Goal: Task Accomplishment & Management: Manage account settings

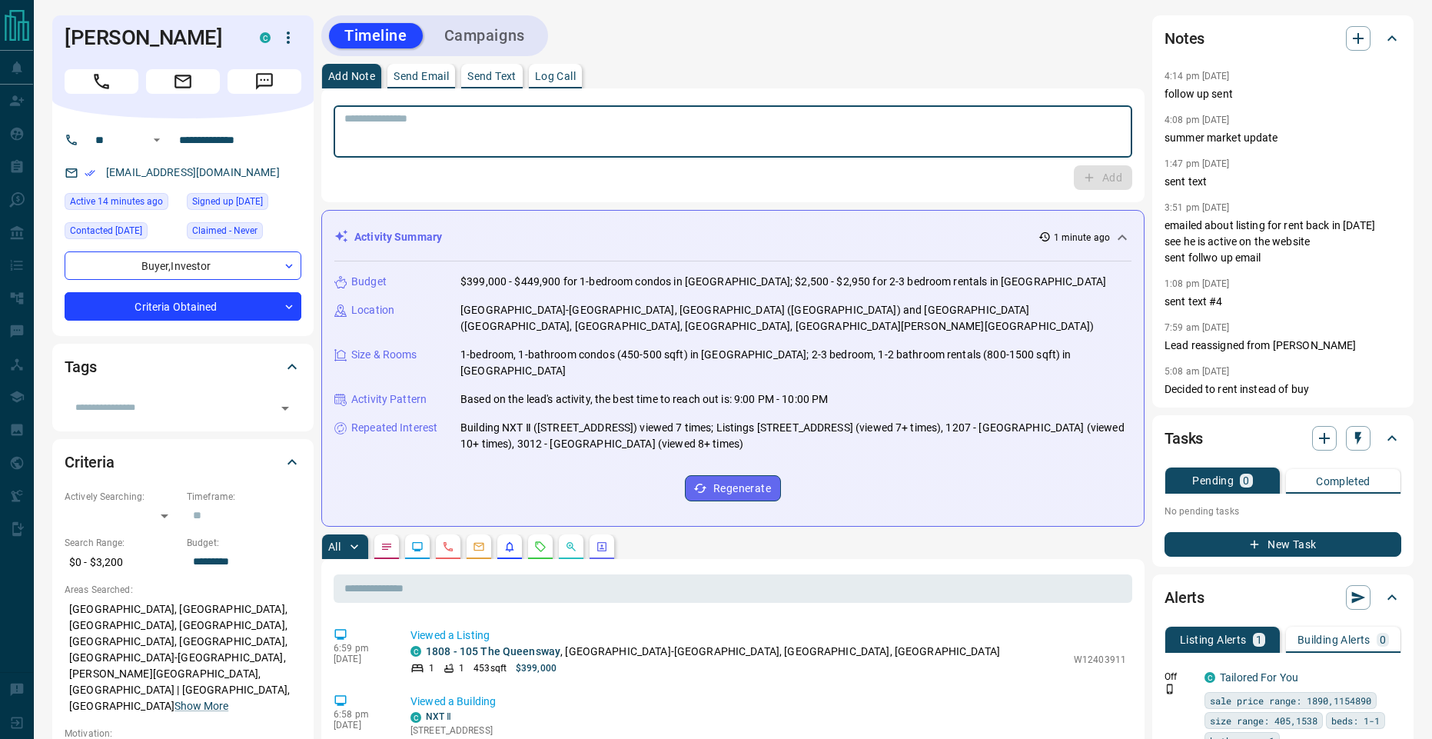
click at [606, 128] on textarea at bounding box center [732, 131] width 777 height 39
type textarea "*********"
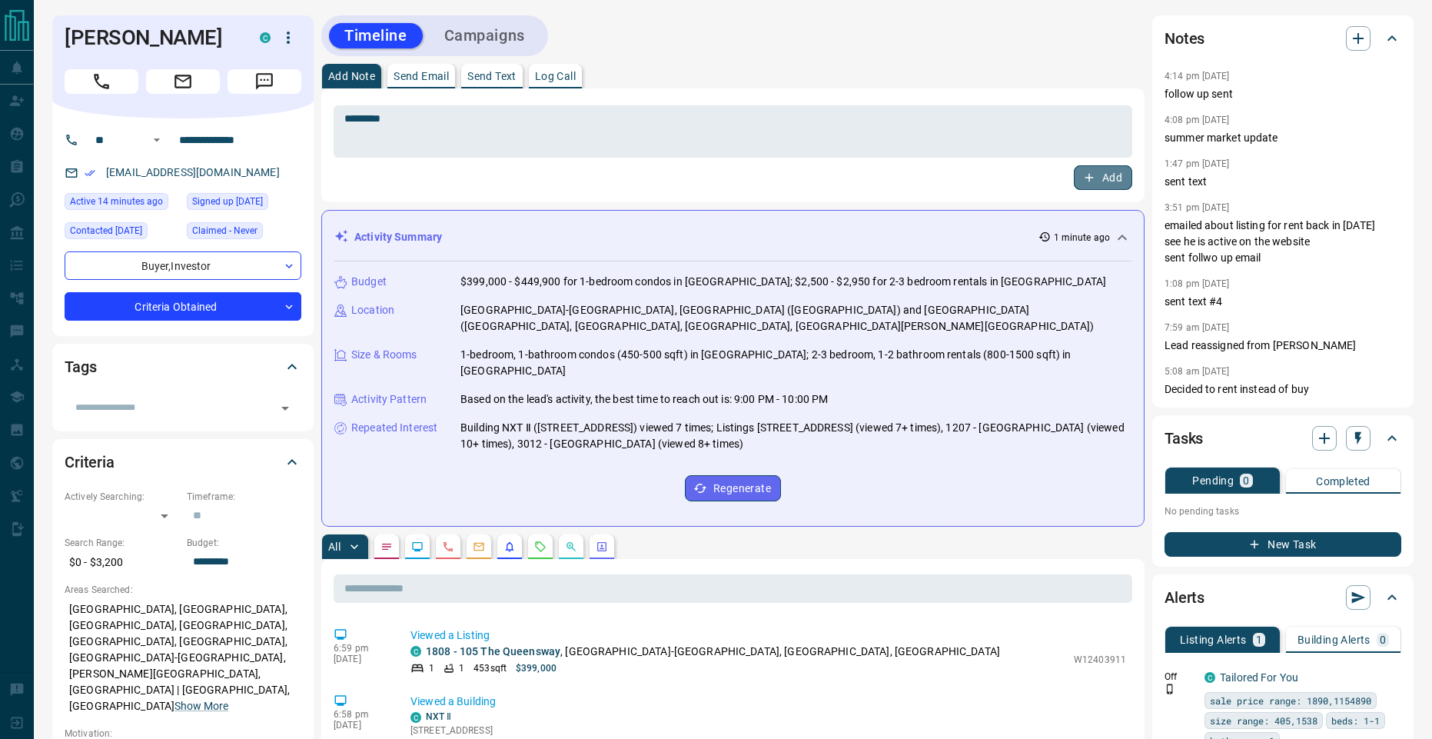
click at [1098, 169] on button "Add" at bounding box center [1103, 177] width 58 height 25
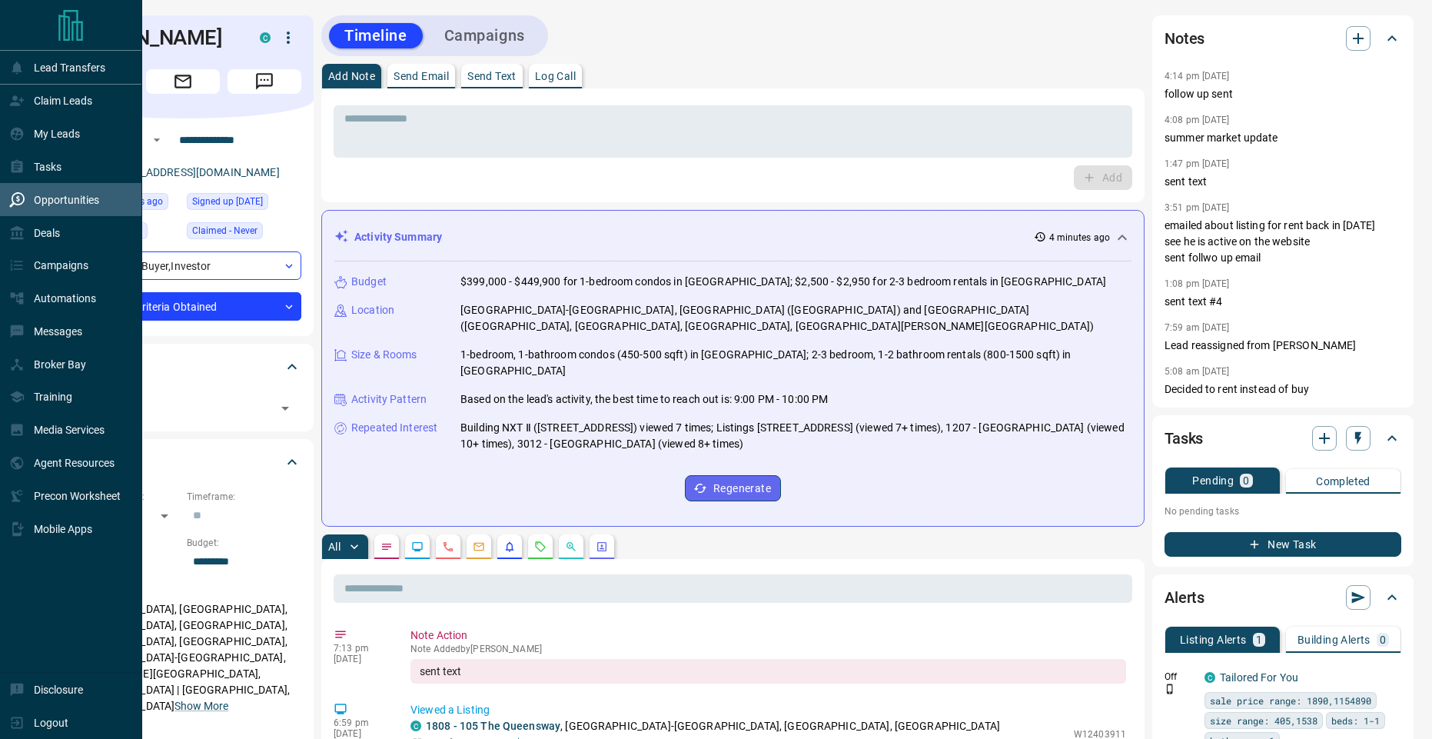
click at [70, 206] on p "Opportunities" at bounding box center [66, 200] width 65 height 12
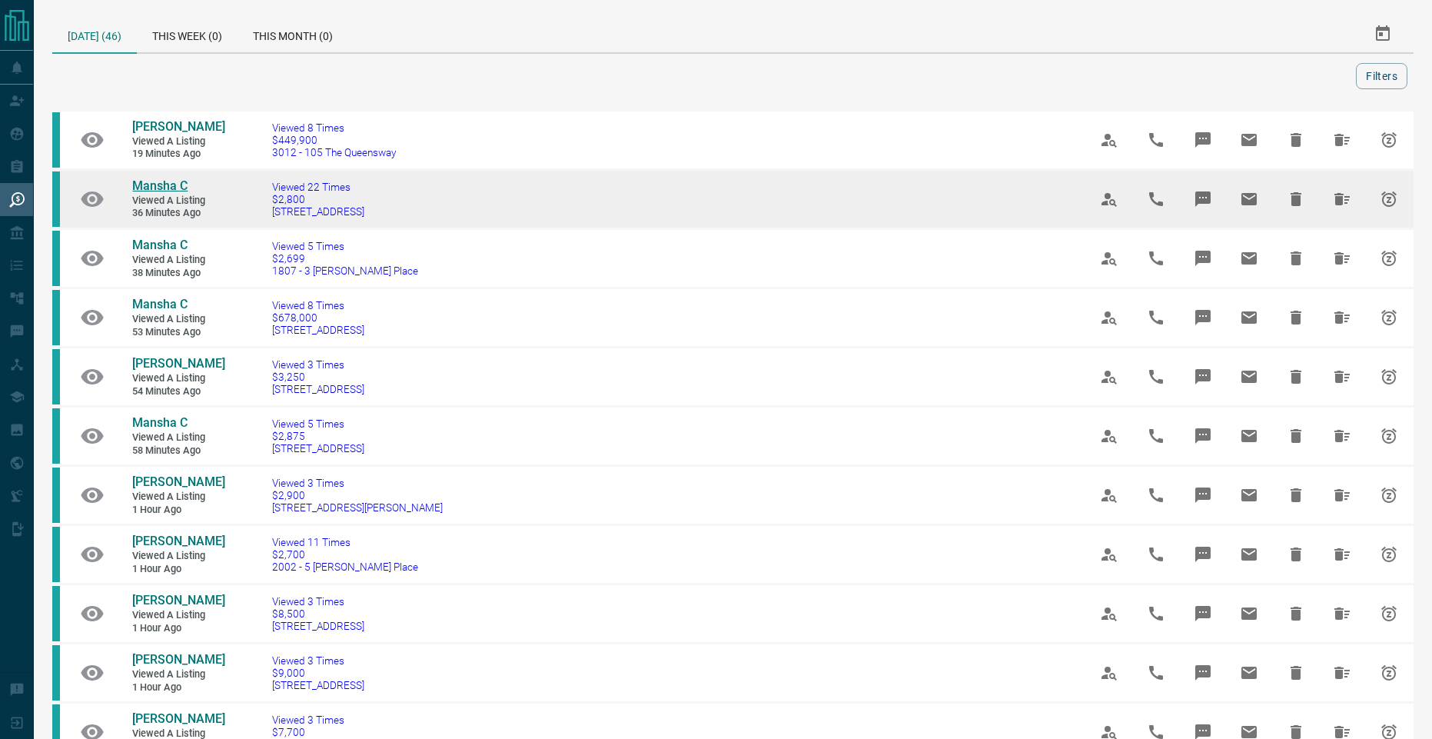
click at [169, 188] on span "Mansha C" at bounding box center [159, 185] width 55 height 15
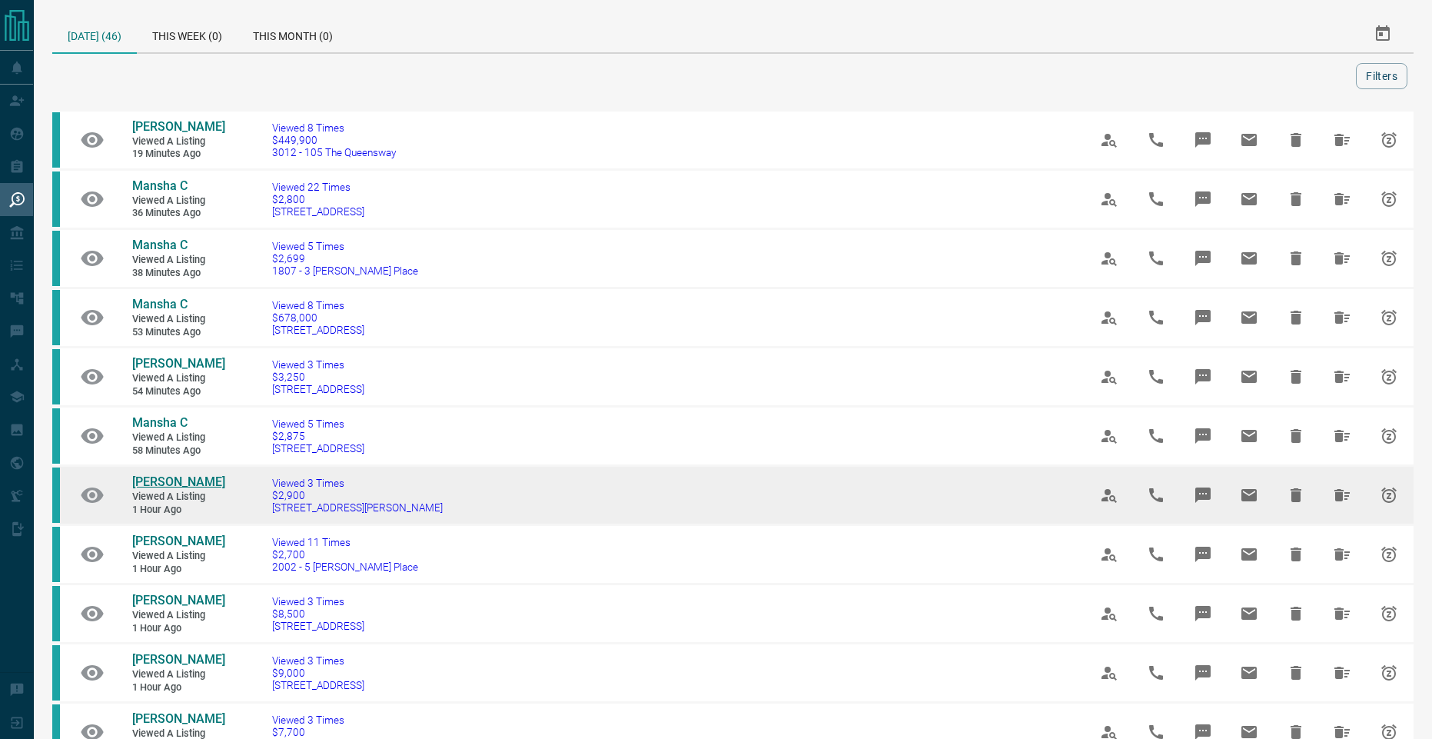
click at [186, 476] on span "[PERSON_NAME]" at bounding box center [178, 481] width 93 height 15
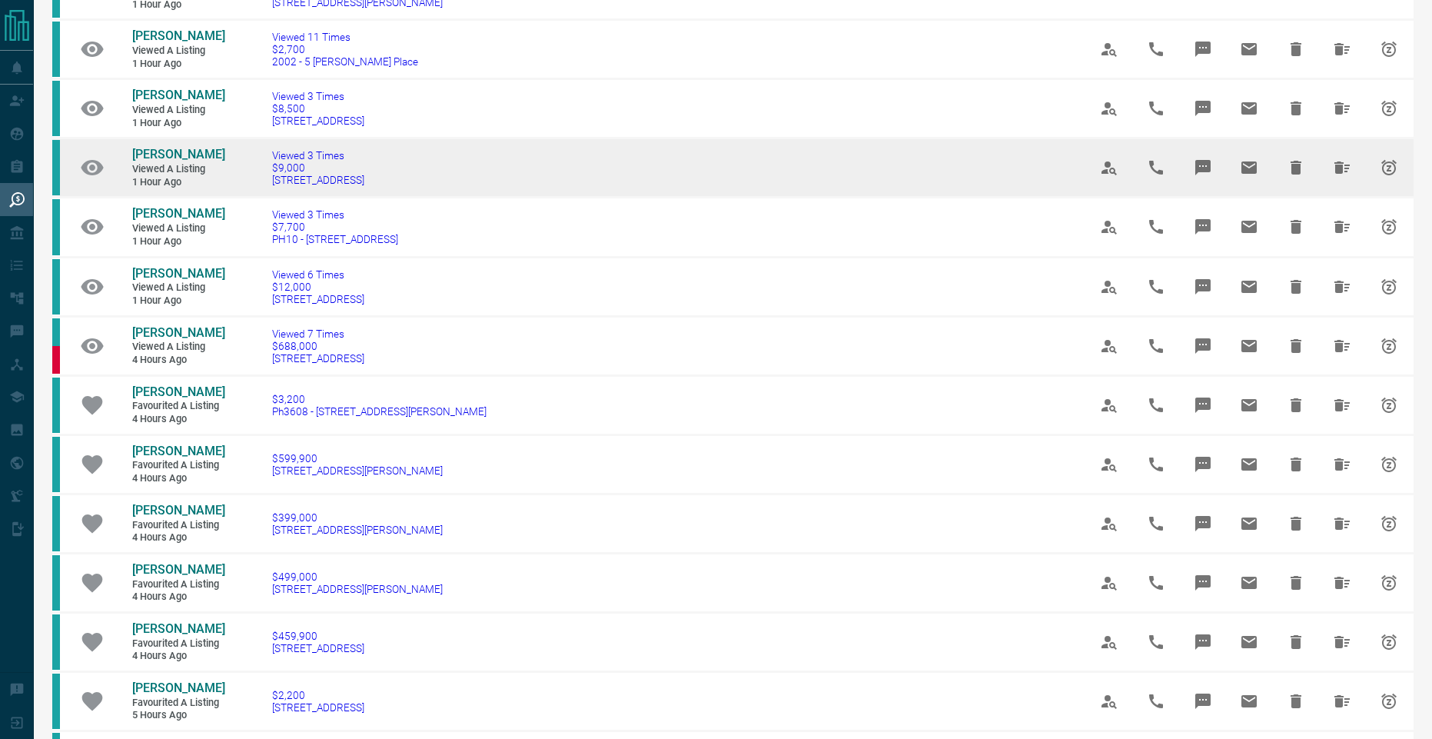
scroll to position [538, 0]
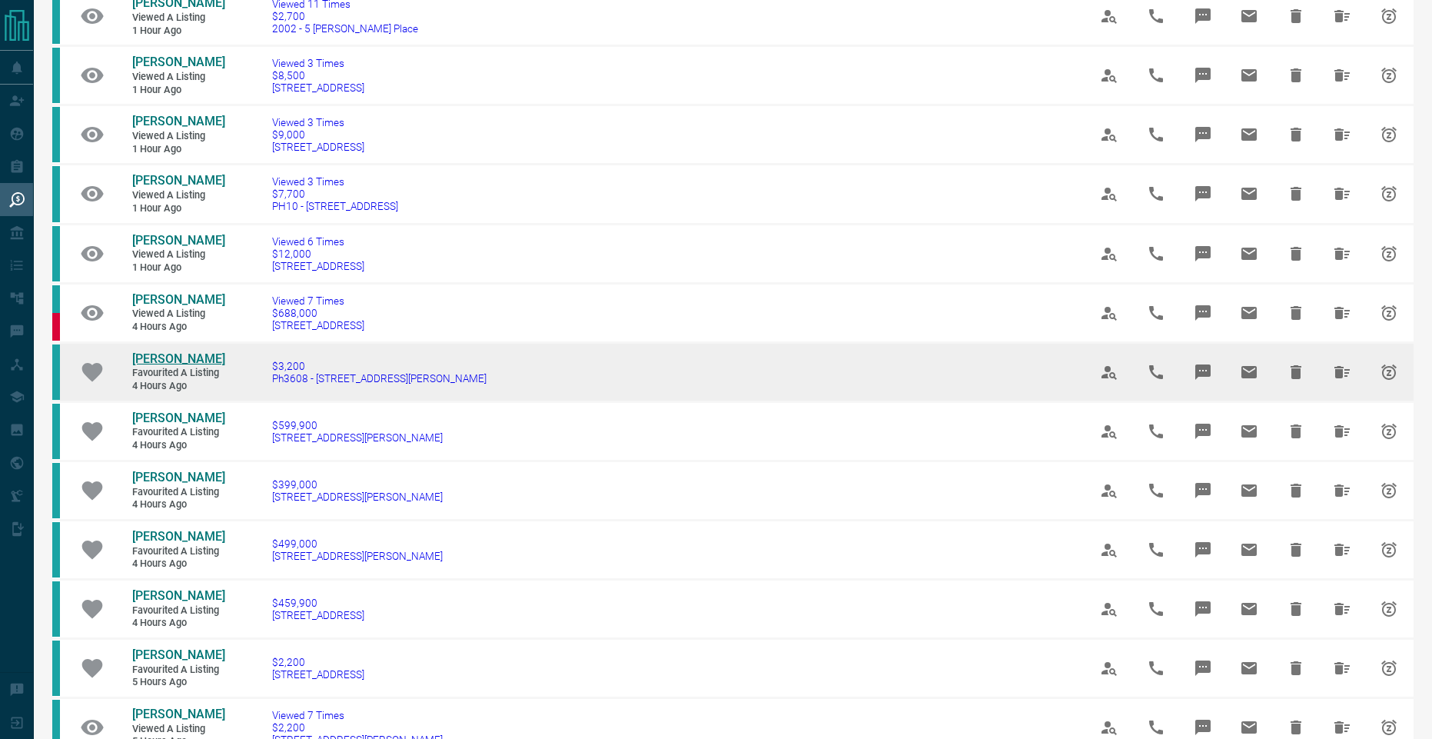
click at [191, 356] on span "[PERSON_NAME]" at bounding box center [178, 358] width 93 height 15
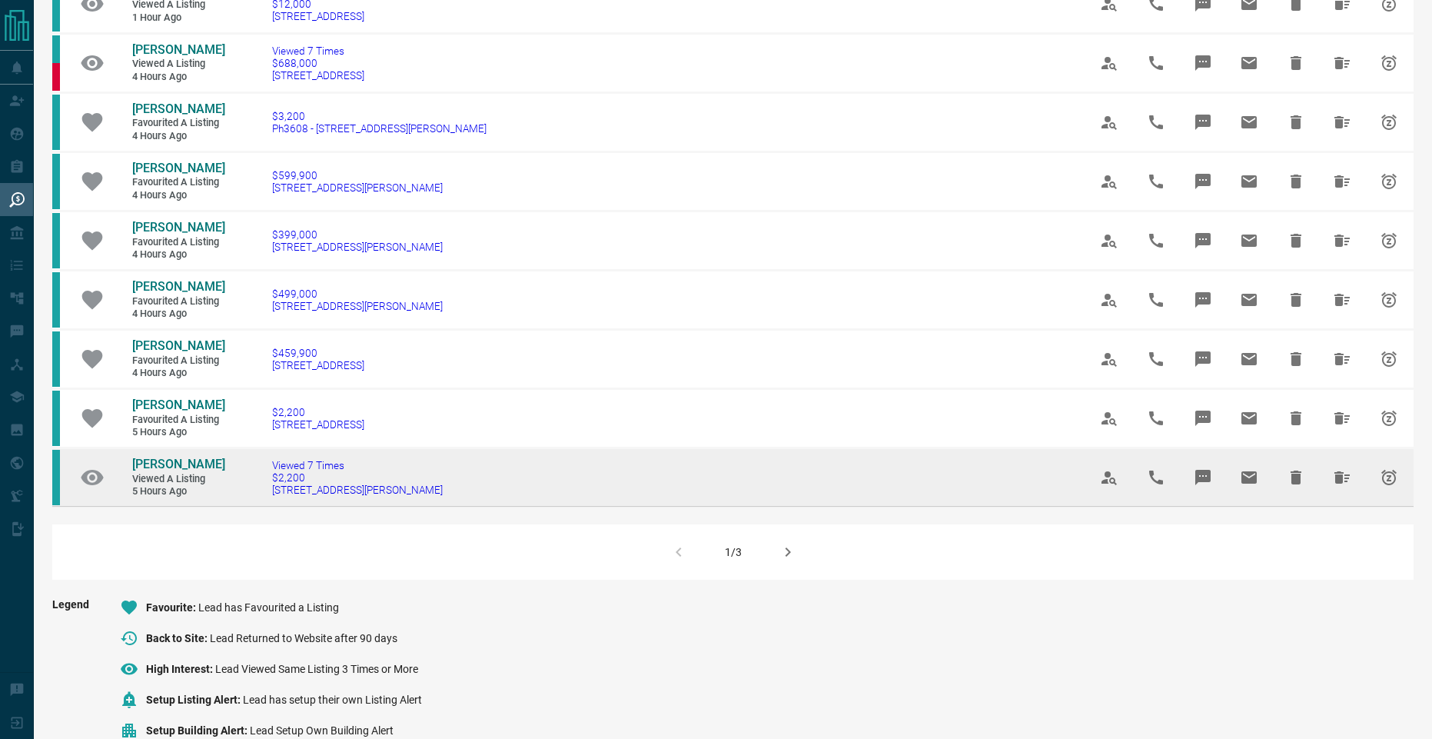
scroll to position [845, 0]
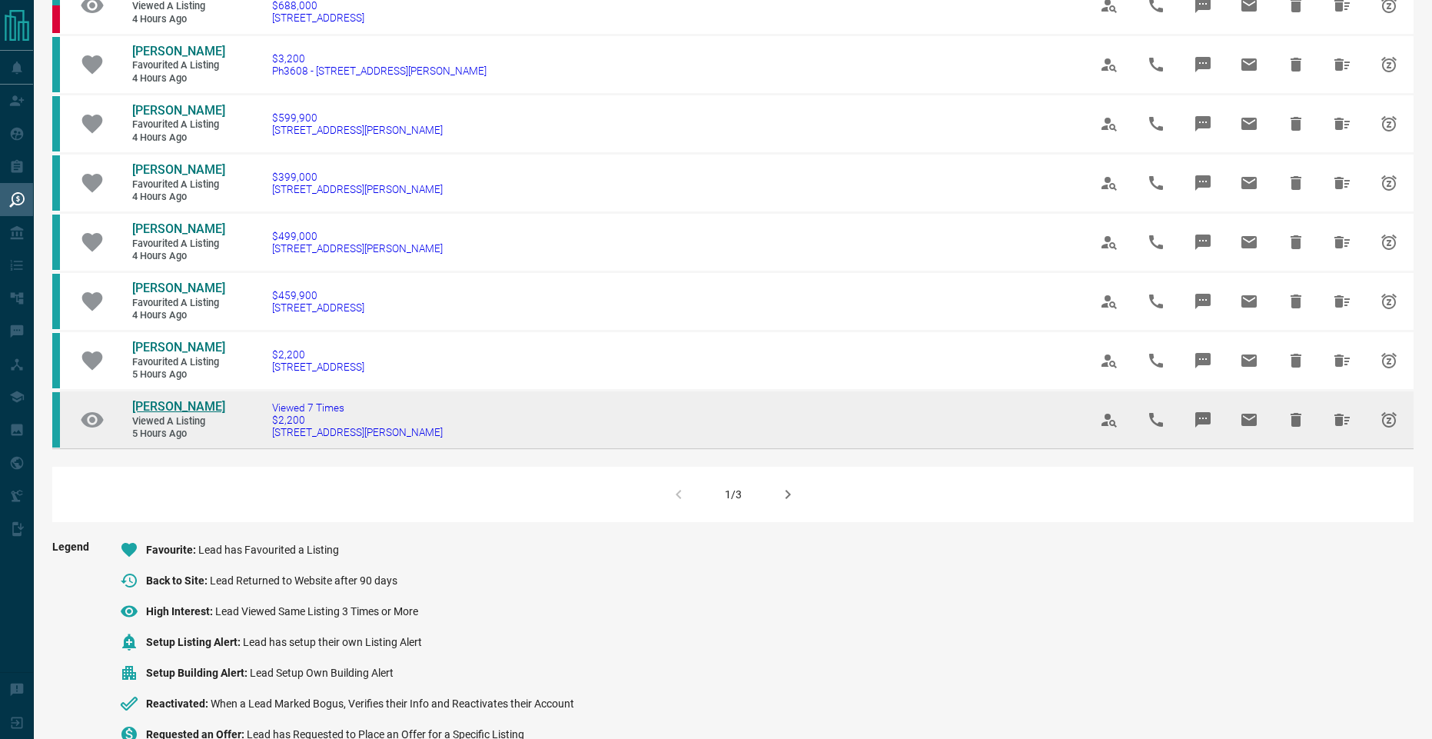
click at [182, 403] on span "[PERSON_NAME]" at bounding box center [178, 406] width 93 height 15
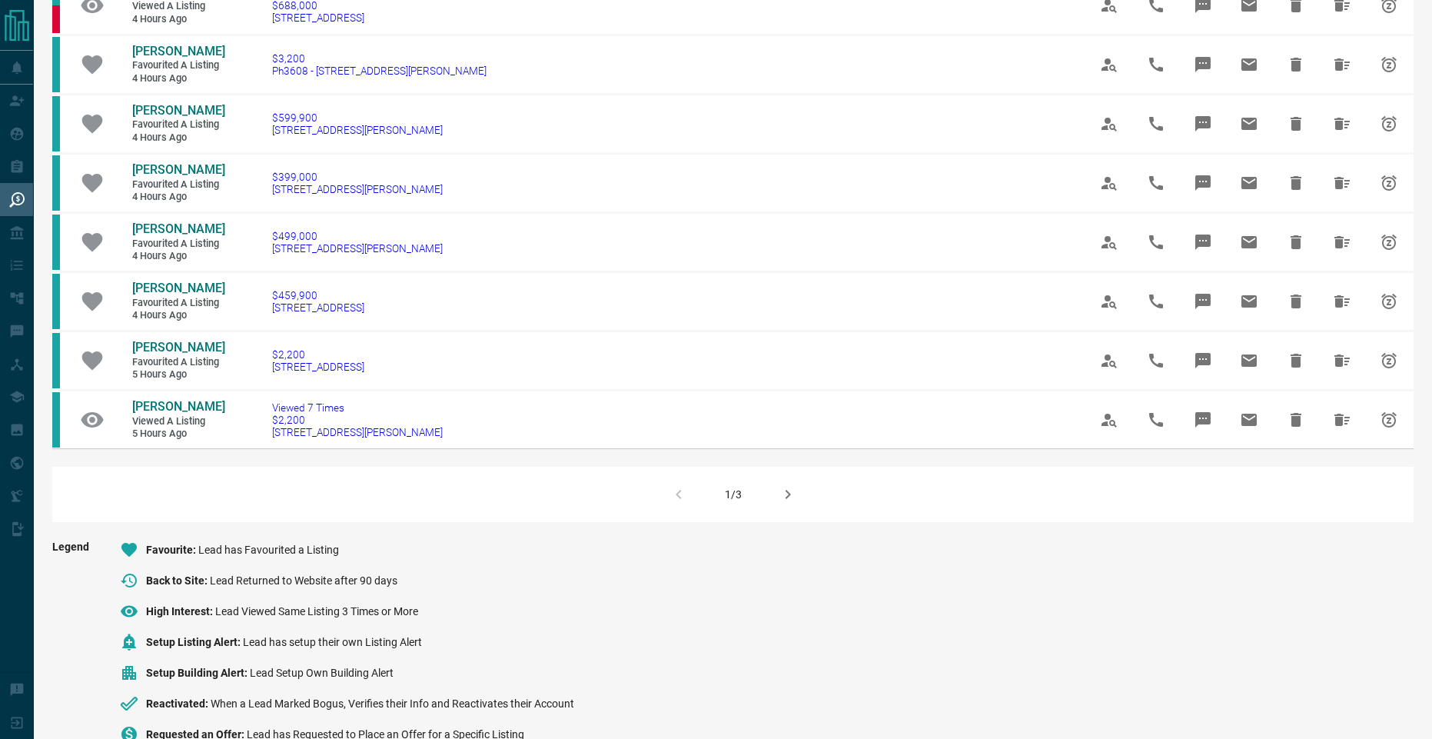
click at [780, 488] on icon "button" at bounding box center [787, 494] width 18 height 18
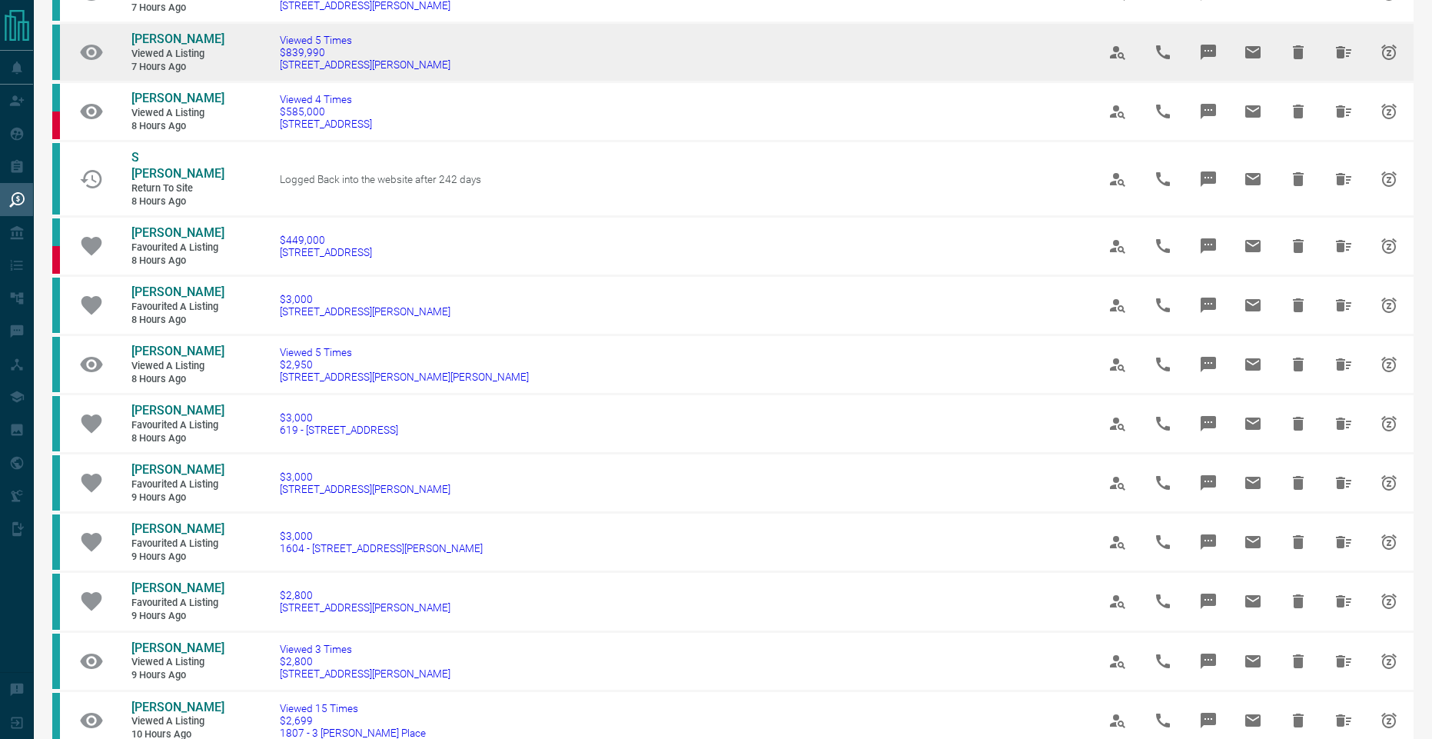
scroll to position [384, 0]
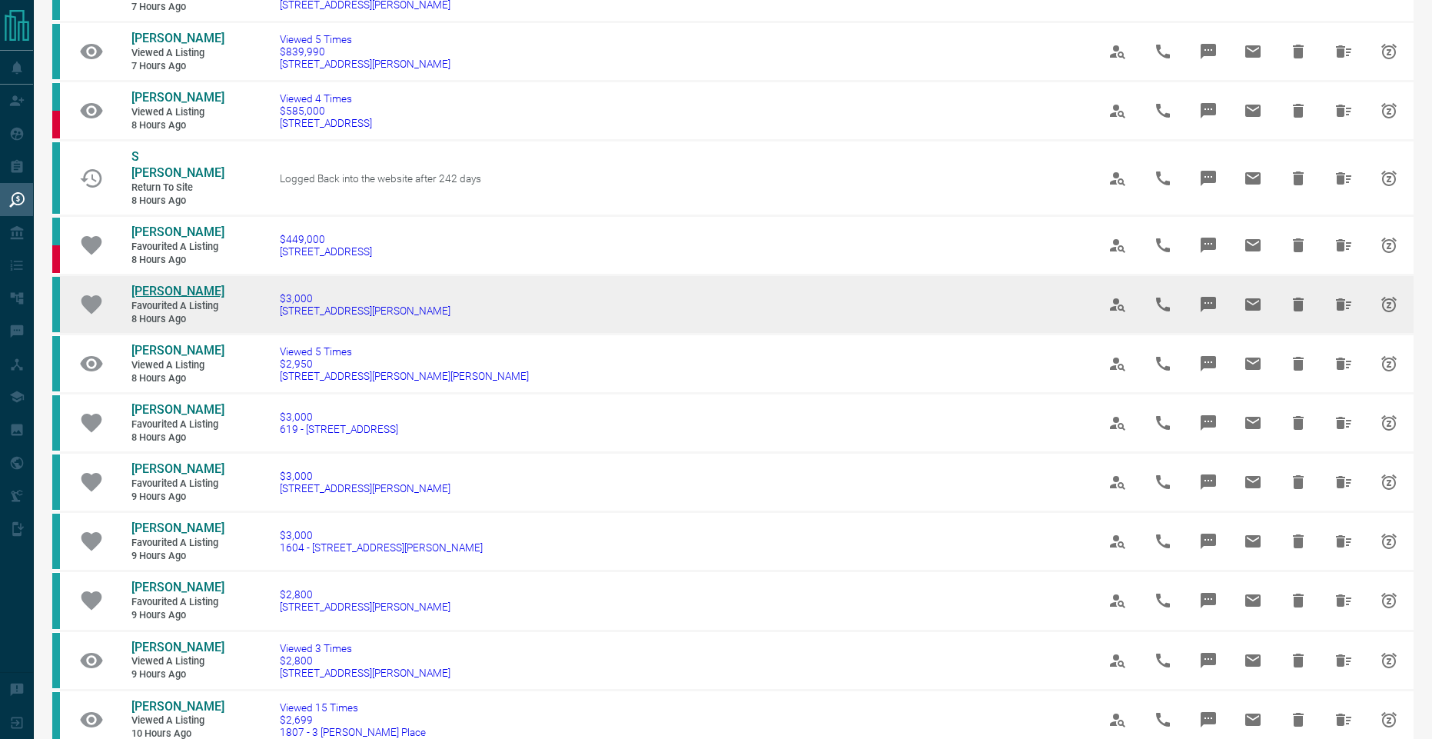
click at [193, 284] on span "[PERSON_NAME]" at bounding box center [177, 291] width 93 height 15
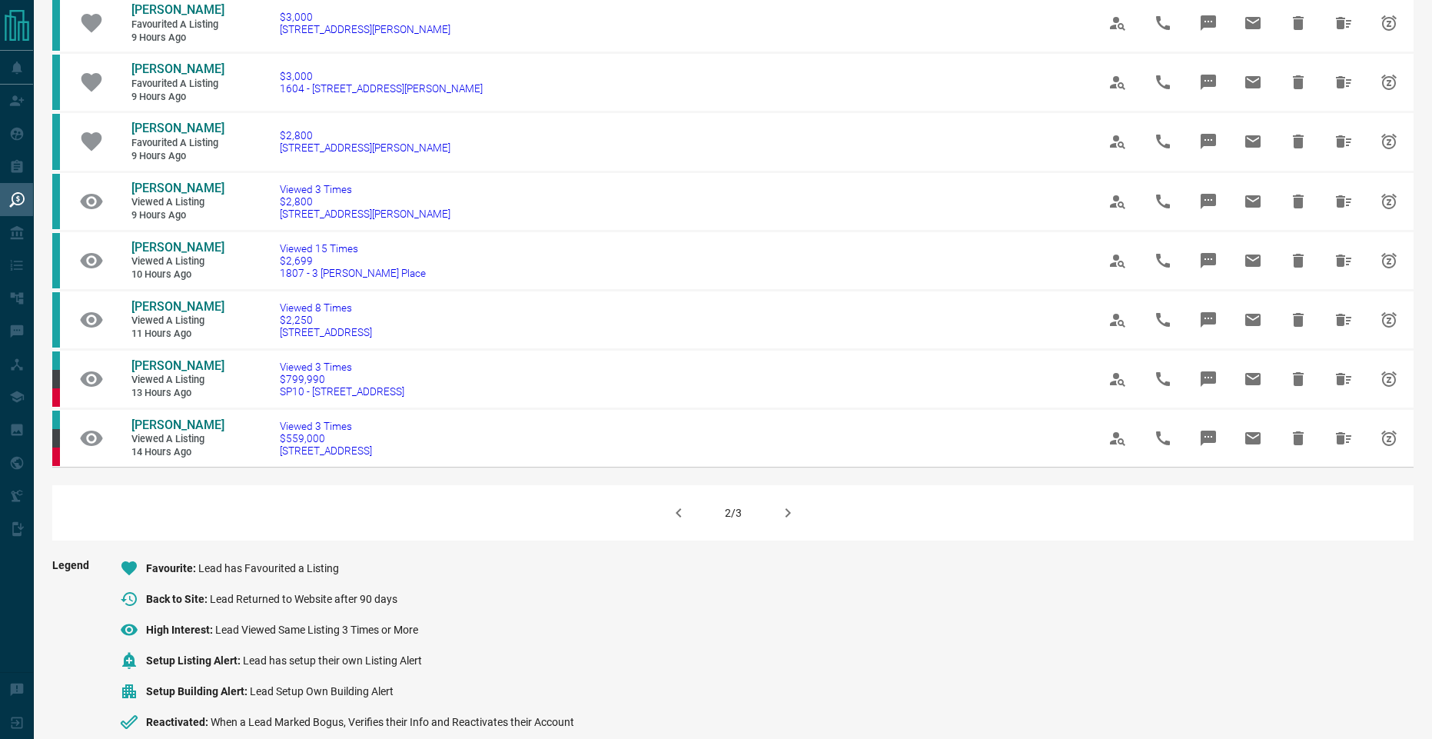
scroll to position [845, 0]
click at [792, 501] on icon "button" at bounding box center [787, 510] width 18 height 18
